Goal: Information Seeking & Learning: Learn about a topic

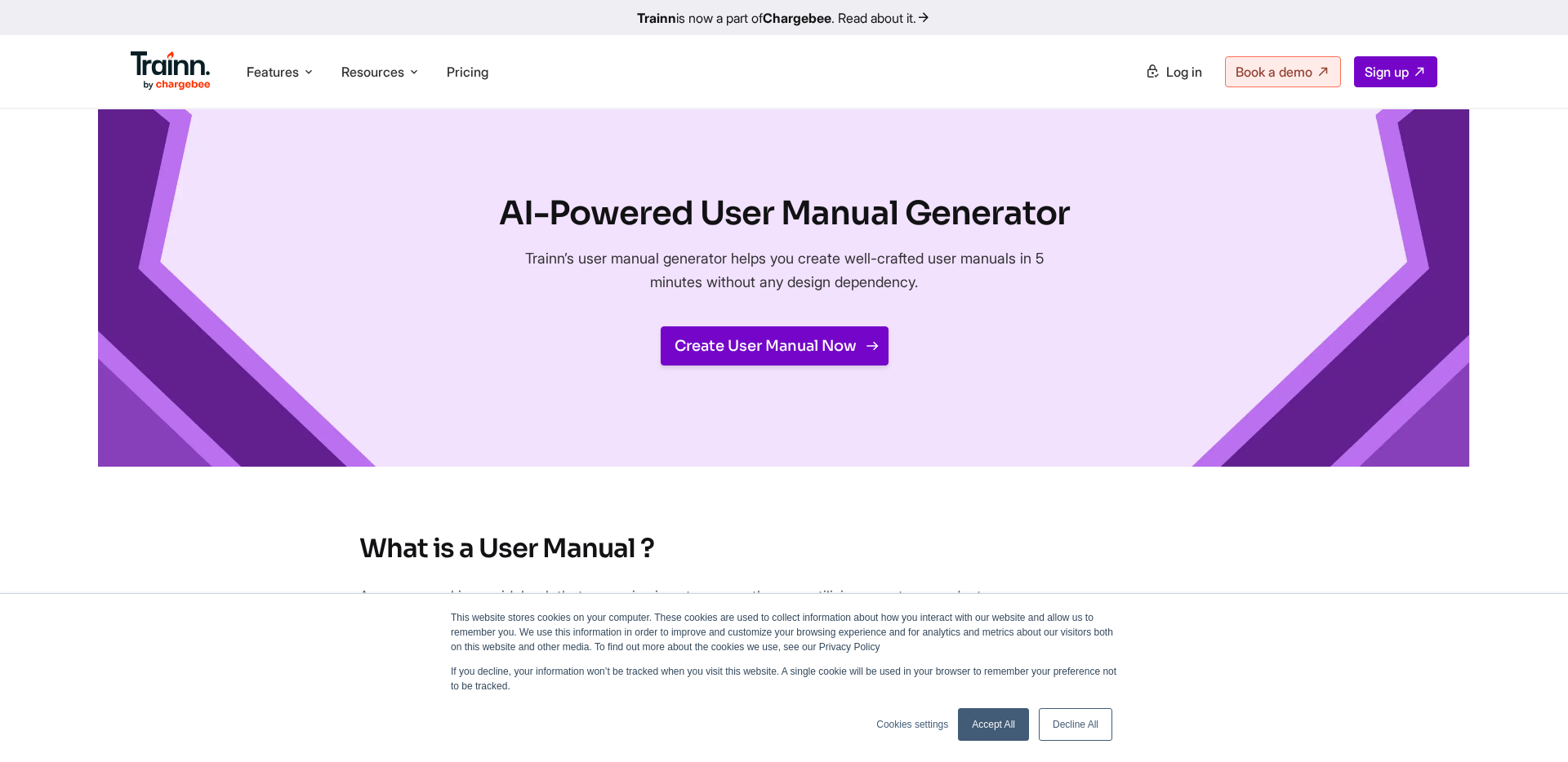
click at [782, 352] on link "Create User Manual Now" at bounding box center [774, 345] width 228 height 39
click at [476, 71] on span "Pricing" at bounding box center [466, 72] width 41 height 16
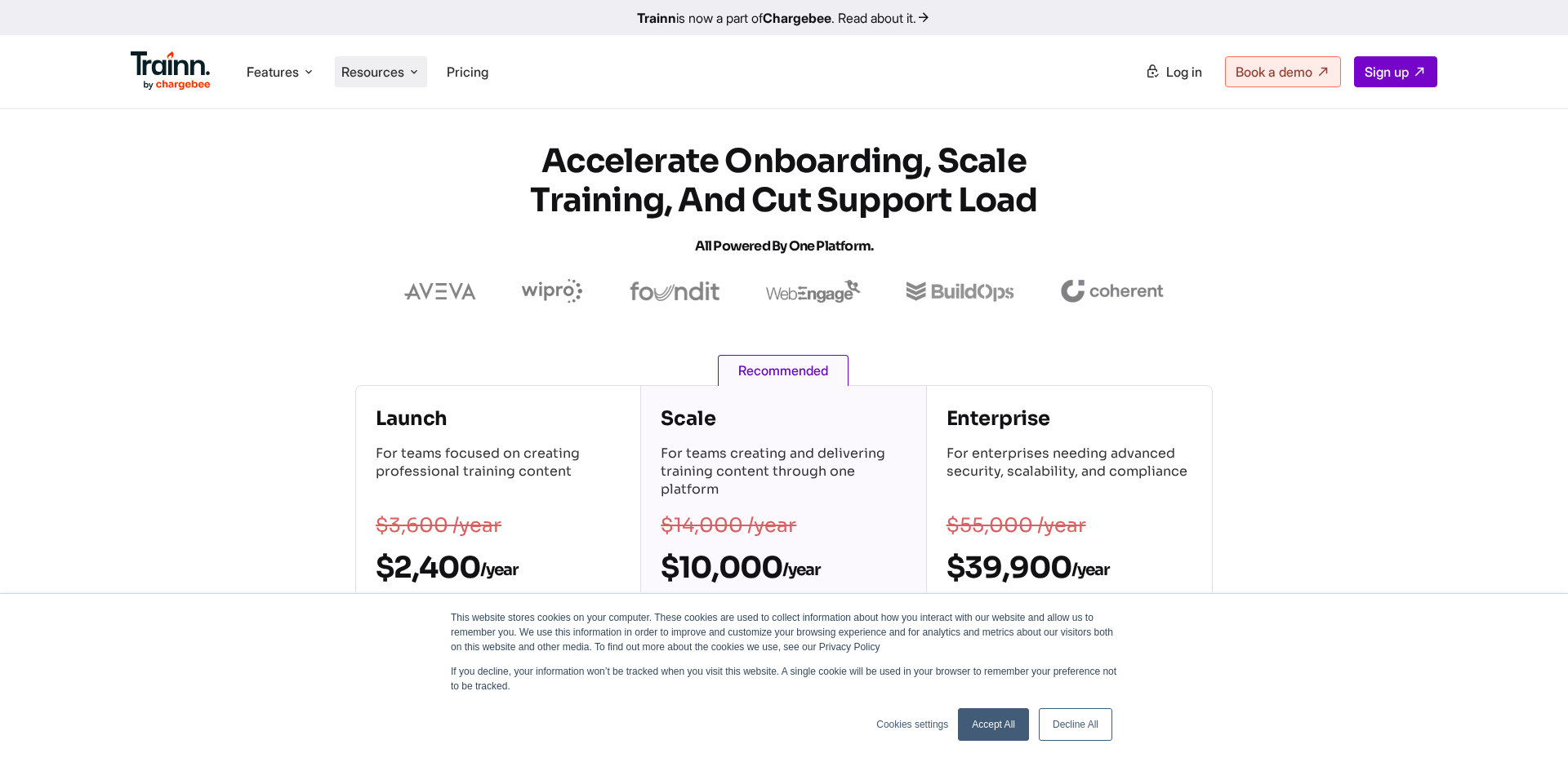
click at [371, 81] on li "Resources Resources Trainn Help Center Help videos to get you started. Trainn B…" at bounding box center [380, 71] width 93 height 31
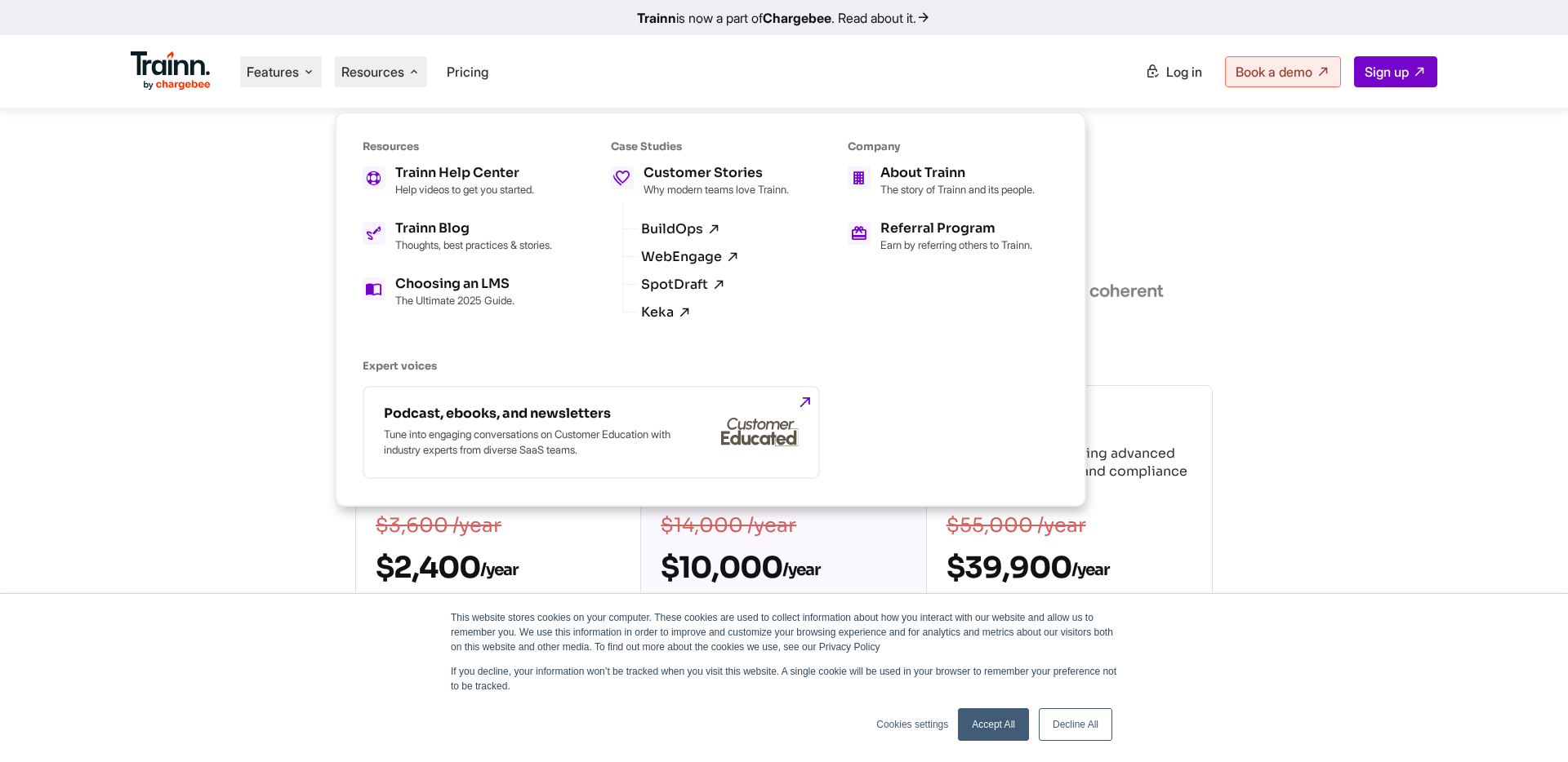
click at [273, 77] on span "Features" at bounding box center [272, 72] width 52 height 18
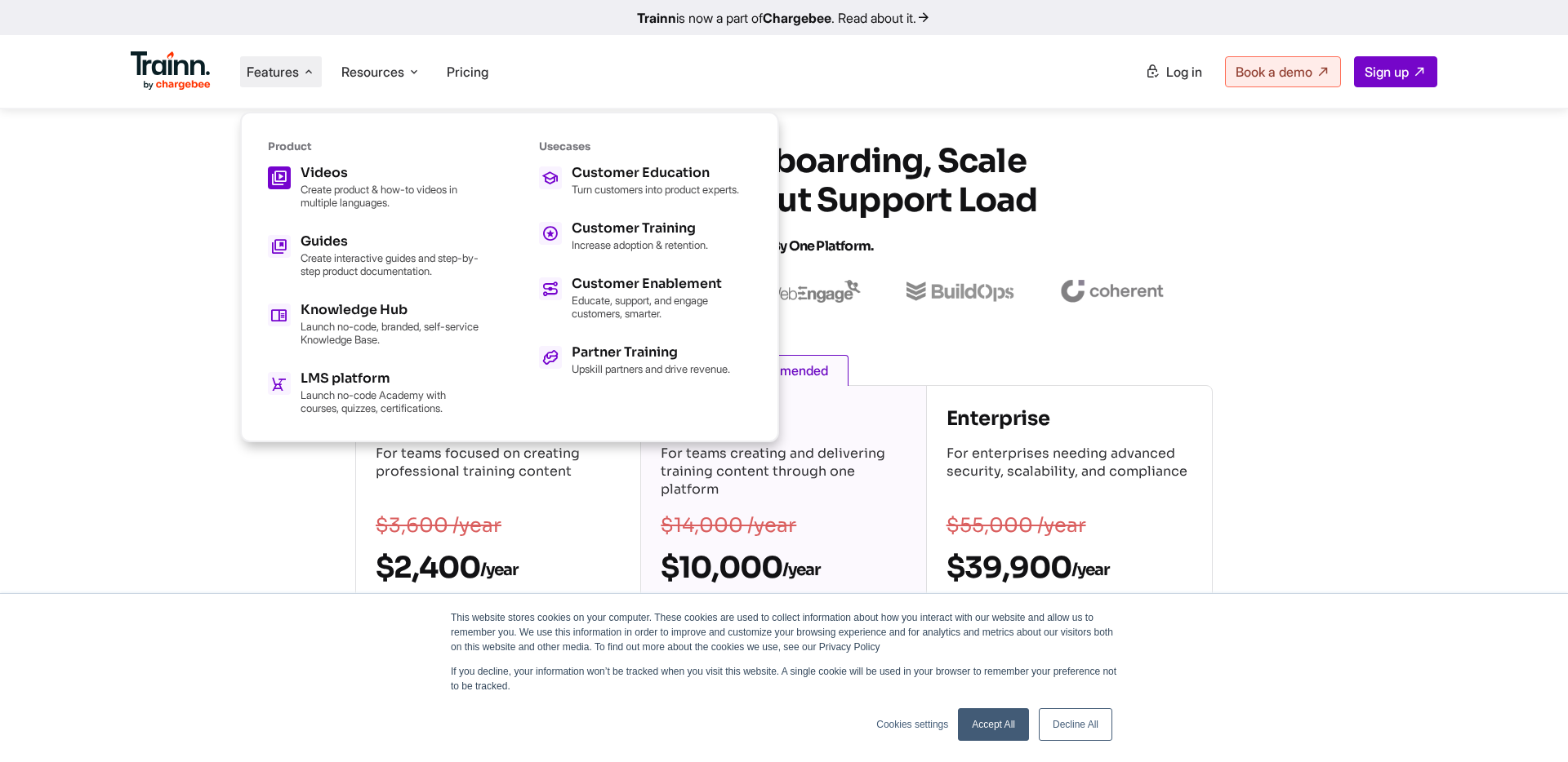
click at [343, 191] on p "Create product & how-to videos in multiple languages." at bounding box center [390, 196] width 180 height 27
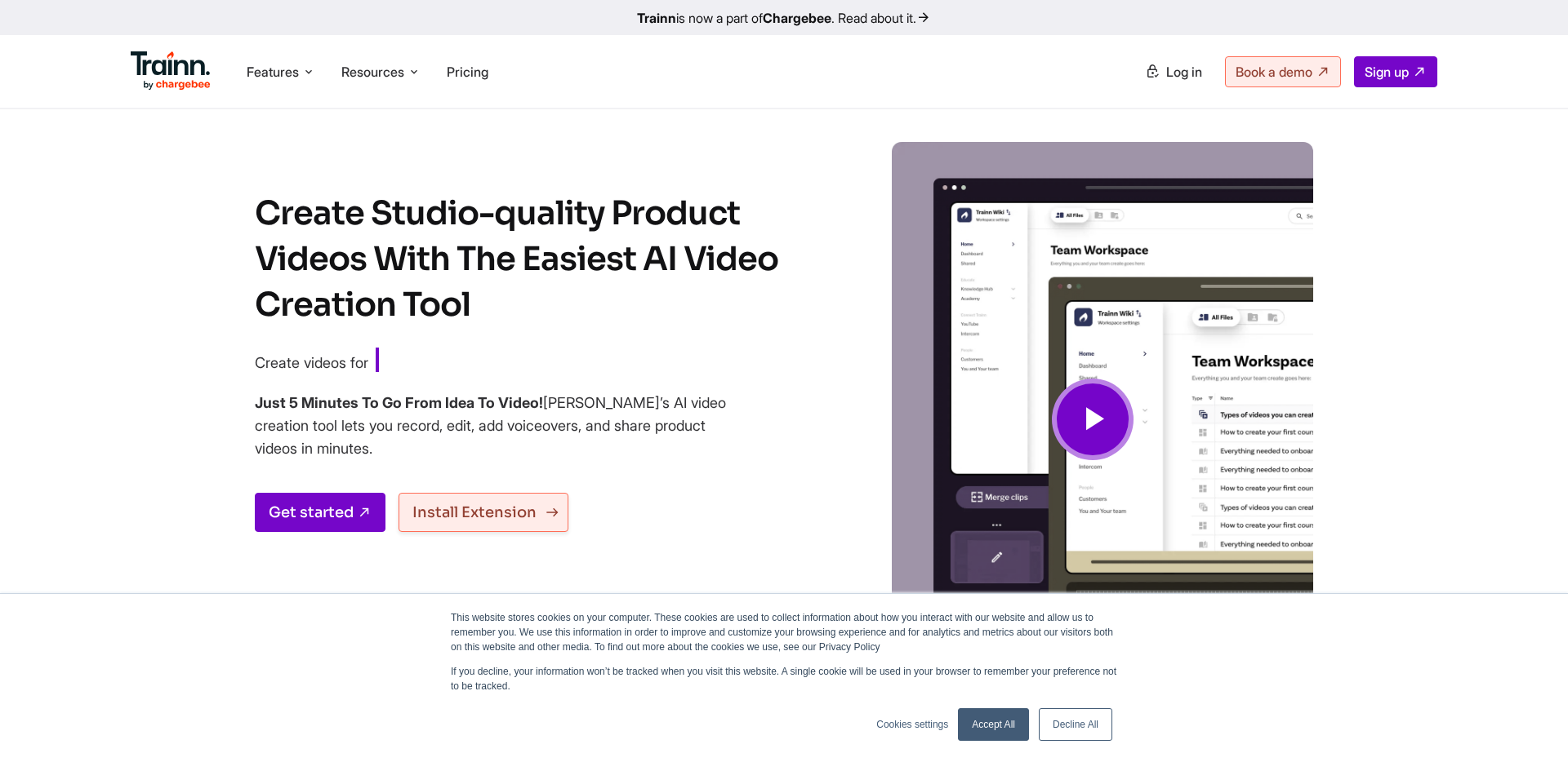
click at [514, 506] on link "Install Extension" at bounding box center [483, 512] width 170 height 39
